Goal: Information Seeking & Learning: Learn about a topic

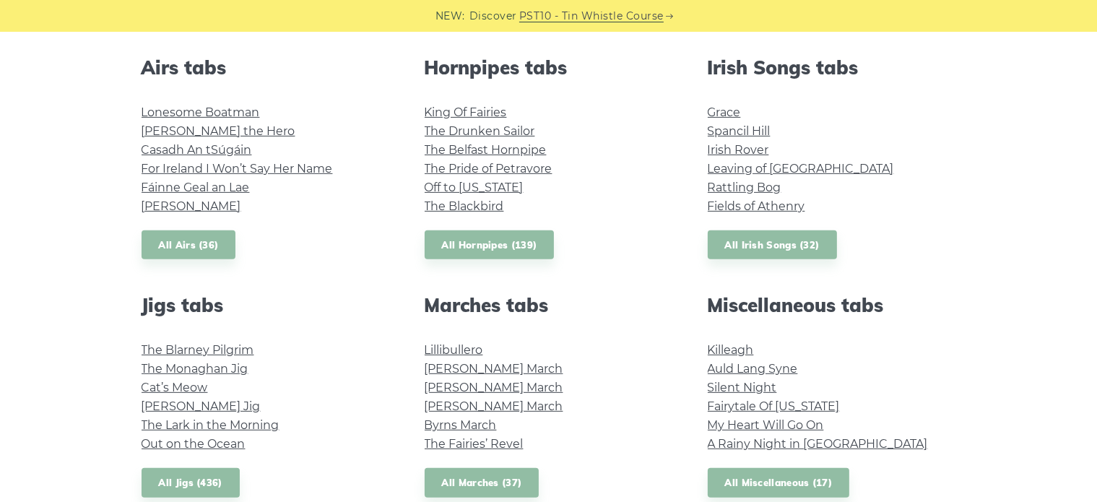
scroll to position [566, 0]
click at [748, 421] on link "My Heart Will Go On" at bounding box center [766, 425] width 116 height 14
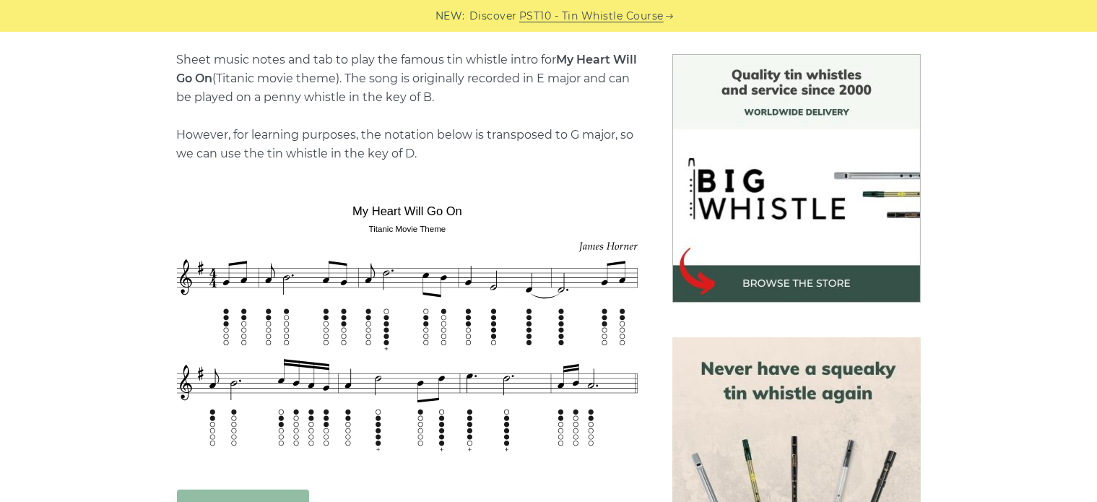
scroll to position [418, 0]
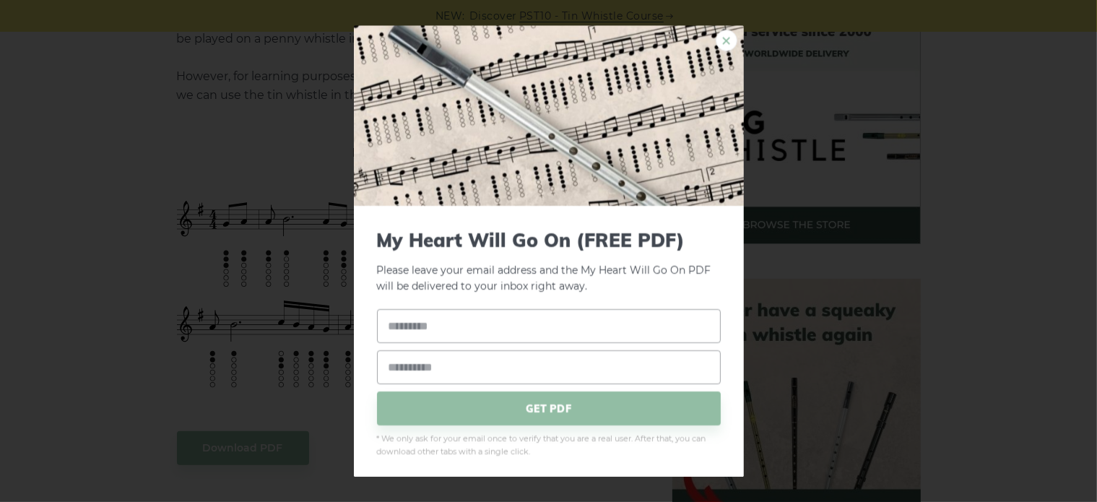
click at [715, 36] on link "×" at bounding box center [726, 41] width 22 height 22
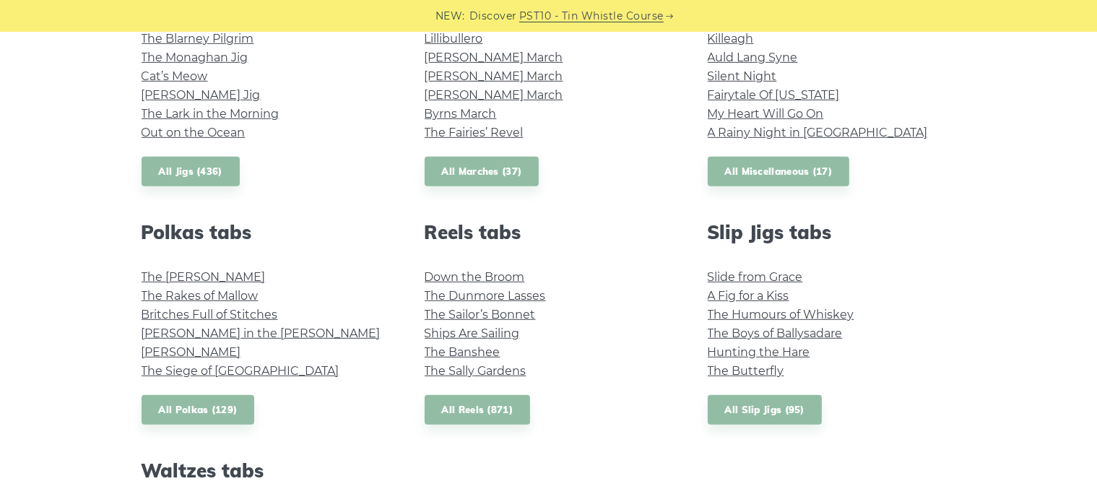
scroll to position [878, 0]
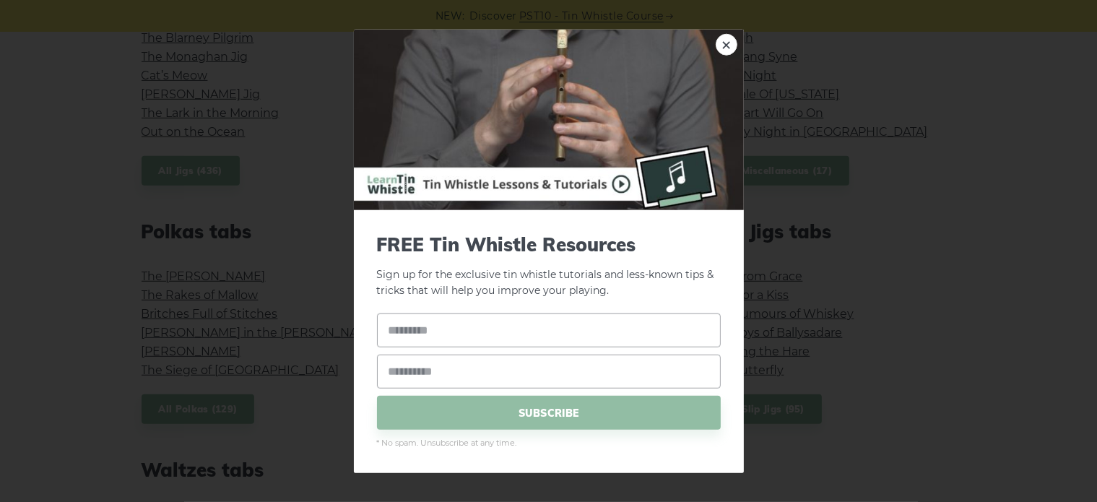
click at [267, 121] on div "× FREE Tin Whistle Resources Sign up for the exclusive tin whistle tutorials an…" at bounding box center [548, 251] width 1097 height 502
click at [719, 34] on img at bounding box center [549, 119] width 390 height 180
click at [724, 45] on link "×" at bounding box center [726, 44] width 22 height 22
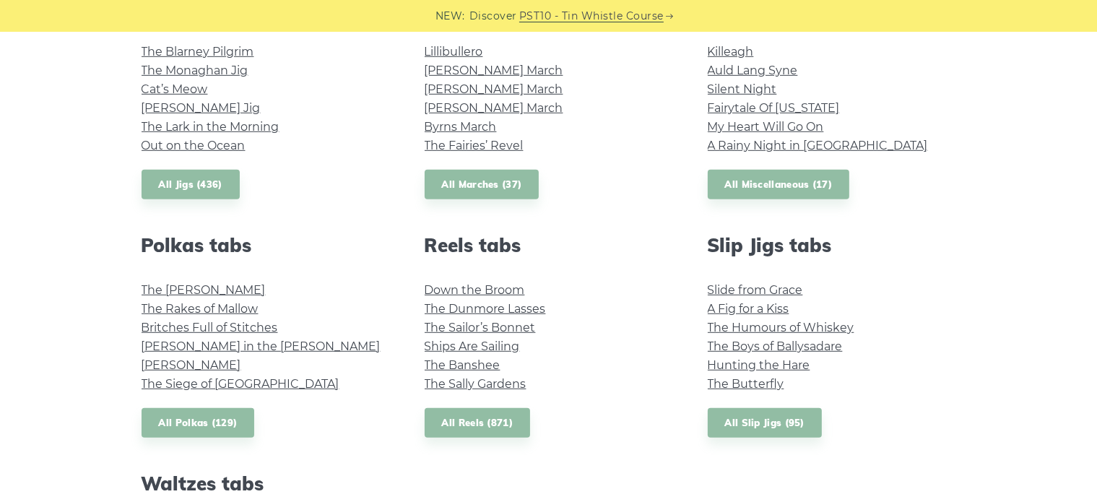
scroll to position [855, 0]
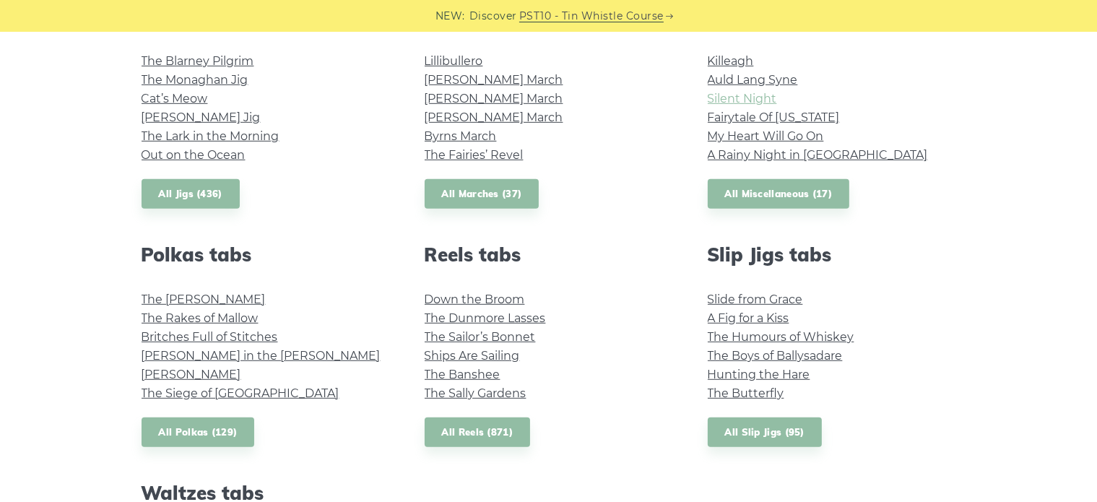
click at [733, 100] on link "Silent Night" at bounding box center [742, 99] width 69 height 14
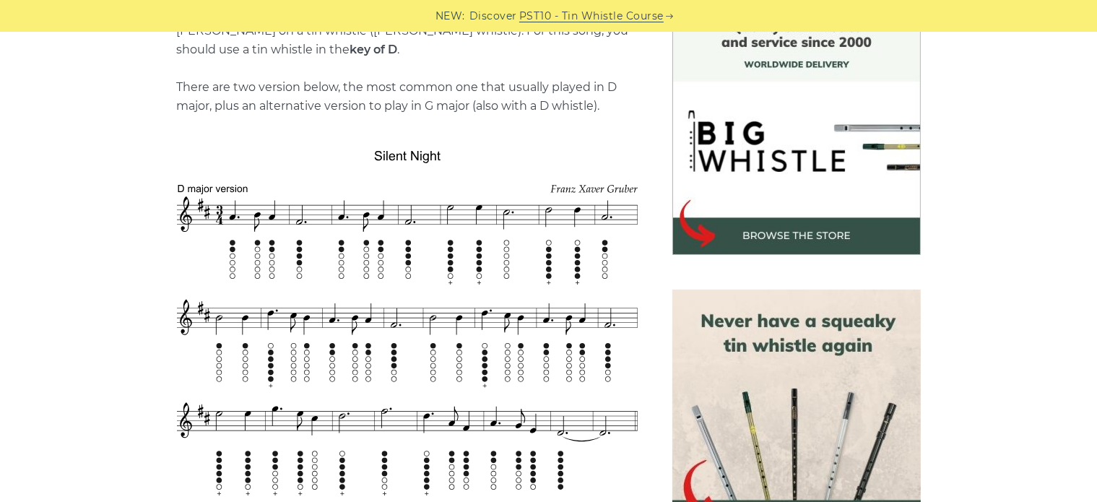
scroll to position [413, 0]
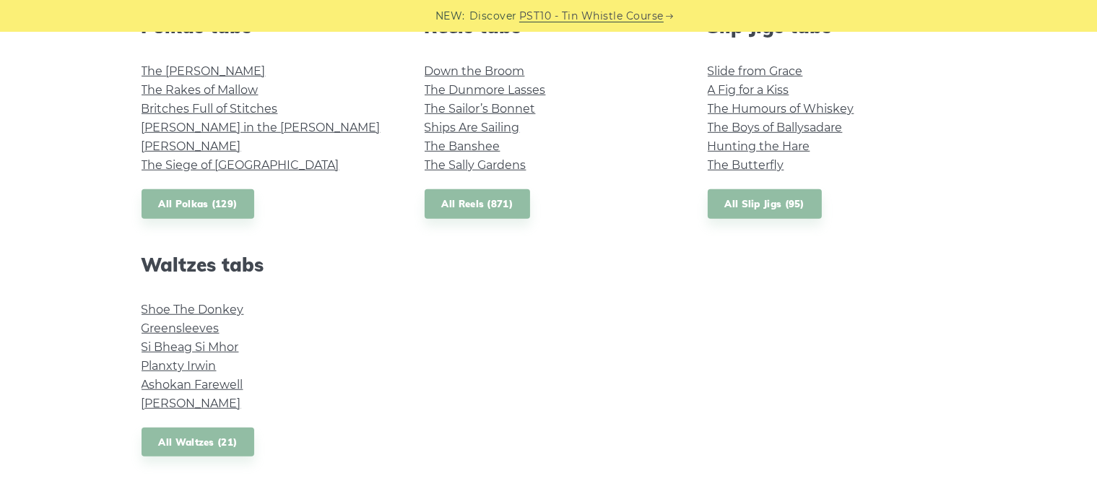
scroll to position [1085, 0]
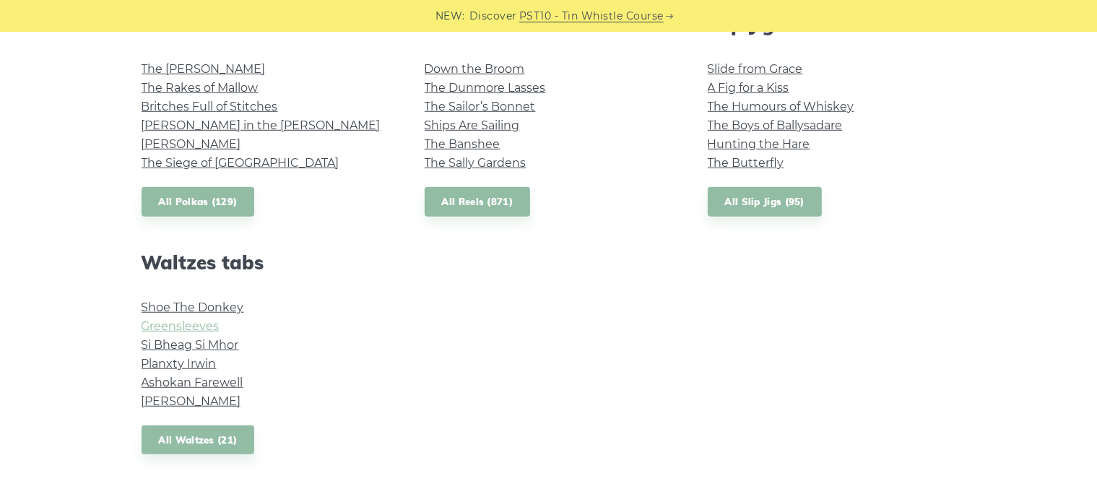
click at [182, 325] on link "Greensleeves" at bounding box center [181, 326] width 78 height 14
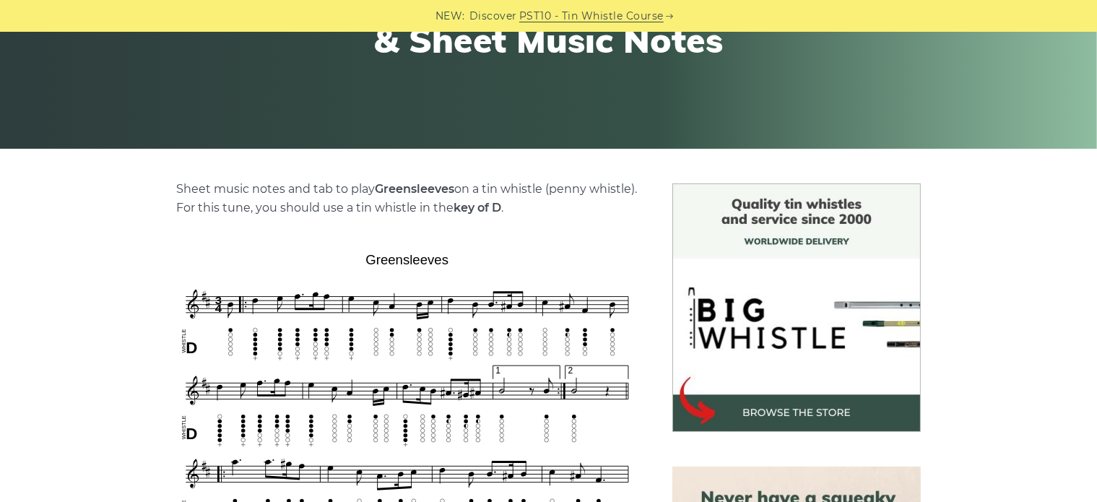
scroll to position [243, 0]
